Goal: Information Seeking & Learning: Check status

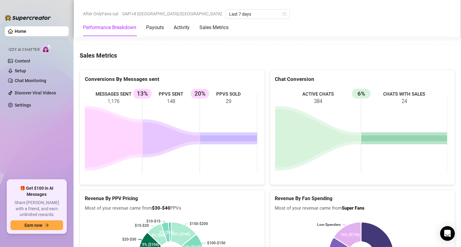
scroll to position [736, 0]
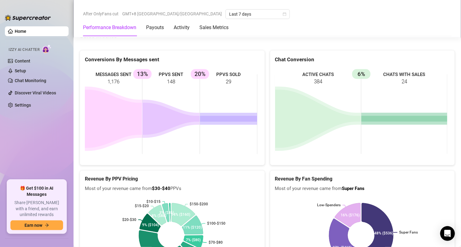
drag, startPoint x: 249, startPoint y: 169, endPoint x: 206, endPoint y: 159, distance: 44.4
click at [207, 159] on rect at bounding box center [171, 114] width 173 height 92
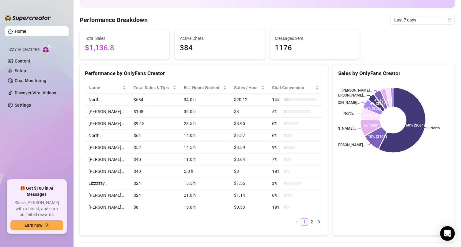
scroll to position [61, 0]
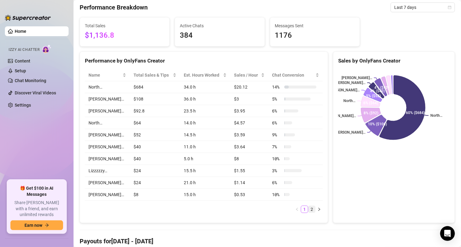
click at [309, 213] on link "2" at bounding box center [312, 209] width 7 height 7
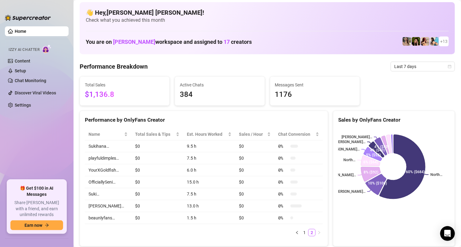
scroll to position [0, 0]
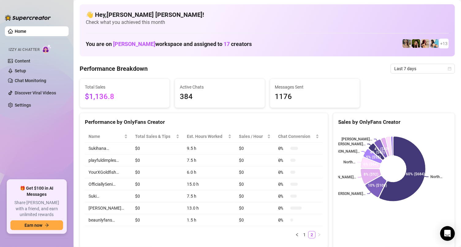
click at [162, 65] on div "Performance Breakdown Last 7 days" at bounding box center [267, 69] width 375 height 10
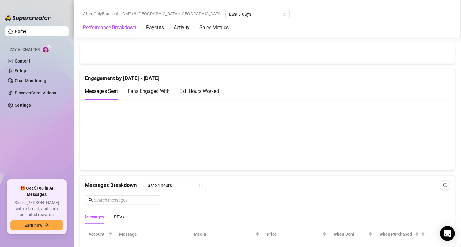
scroll to position [490, 0]
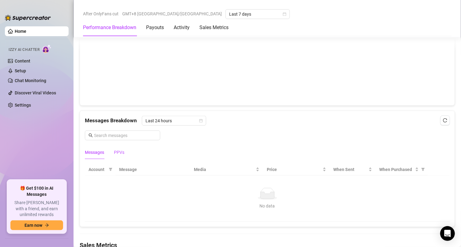
click at [122, 155] on div "PPVs" at bounding box center [119, 152] width 10 height 7
click at [116, 154] on div "PPVs" at bounding box center [119, 152] width 10 height 7
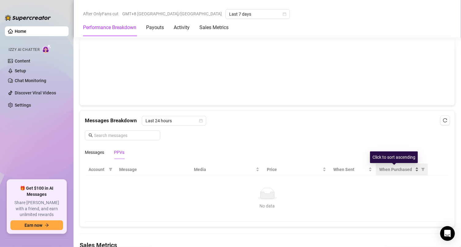
click at [392, 169] on span "When Purchased" at bounding box center [397, 169] width 34 height 7
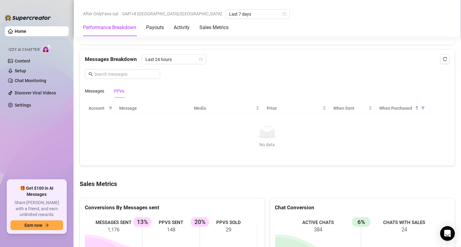
scroll to position [552, 0]
click at [384, 113] on th "When Purchased" at bounding box center [402, 108] width 52 height 12
click at [385, 110] on span "When Purchased" at bounding box center [397, 108] width 34 height 7
click at [385, 109] on span "When Purchased" at bounding box center [397, 108] width 34 height 7
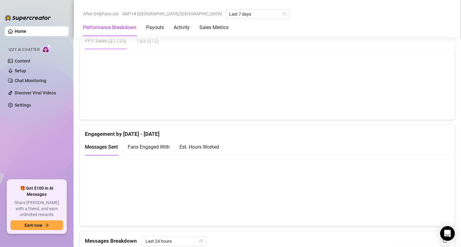
scroll to position [368, 0]
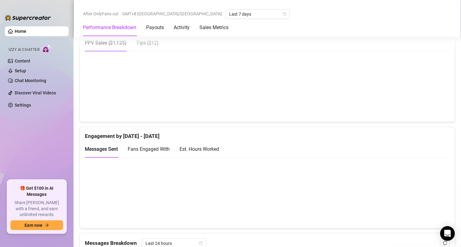
drag, startPoint x: 341, startPoint y: 67, endPoint x: 328, endPoint y: 50, distance: 22.0
click at [328, 50] on div "PPV Sales ( $1,125 ) Tips ( $12 )" at bounding box center [267, 42] width 365 height 17
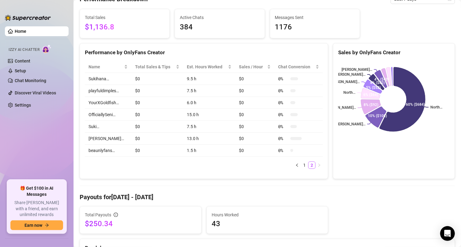
scroll to position [0, 0]
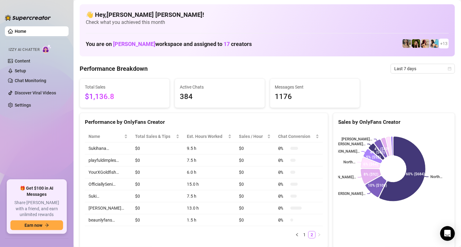
drag, startPoint x: 233, startPoint y: 99, endPoint x: 242, endPoint y: 90, distance: 12.4
click at [232, 99] on span "384" at bounding box center [220, 97] width 80 height 12
click at [331, 67] on div "Performance Breakdown Last 7 days" at bounding box center [267, 69] width 375 height 10
